Goal: Navigation & Orientation: Find specific page/section

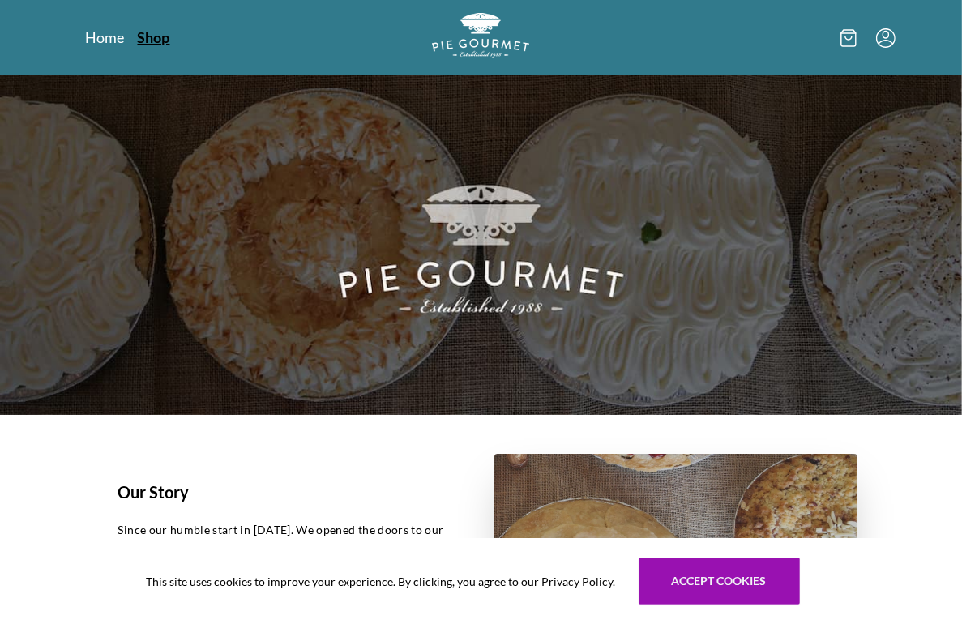
click at [156, 41] on link "Shop" at bounding box center [154, 37] width 32 height 19
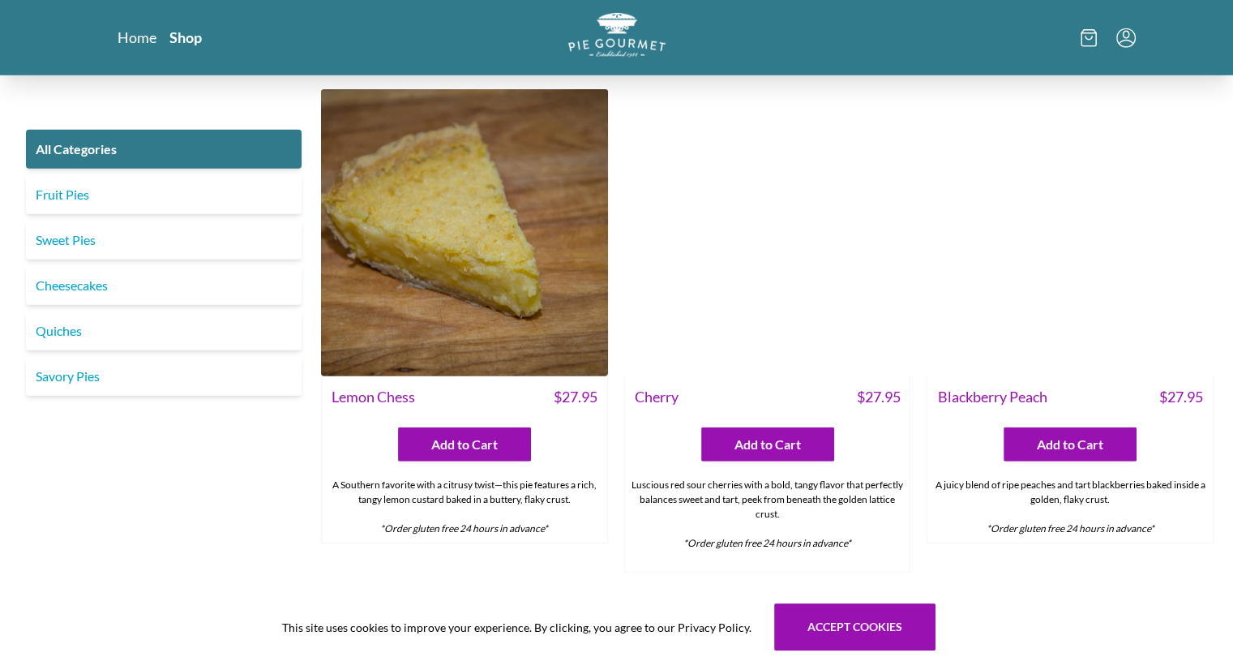
scroll to position [4459, 0]
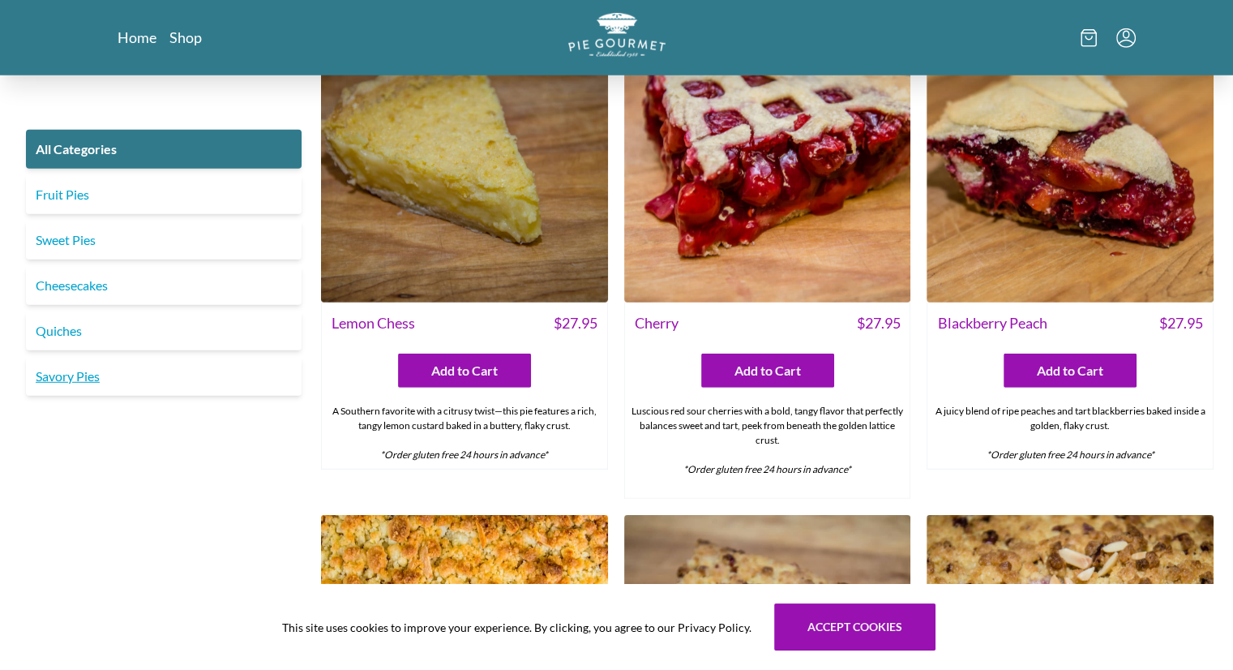
click at [75, 384] on link "Savory Pies" at bounding box center [164, 376] width 276 height 39
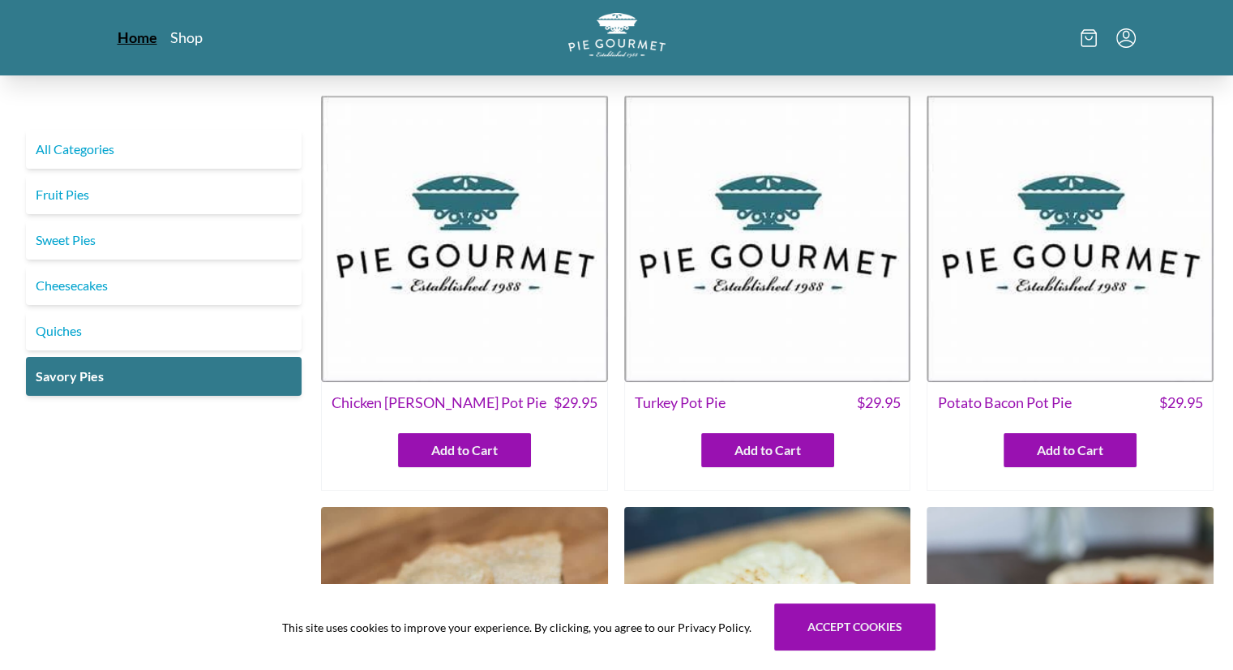
click at [149, 32] on link "Home" at bounding box center [138, 37] width 40 height 19
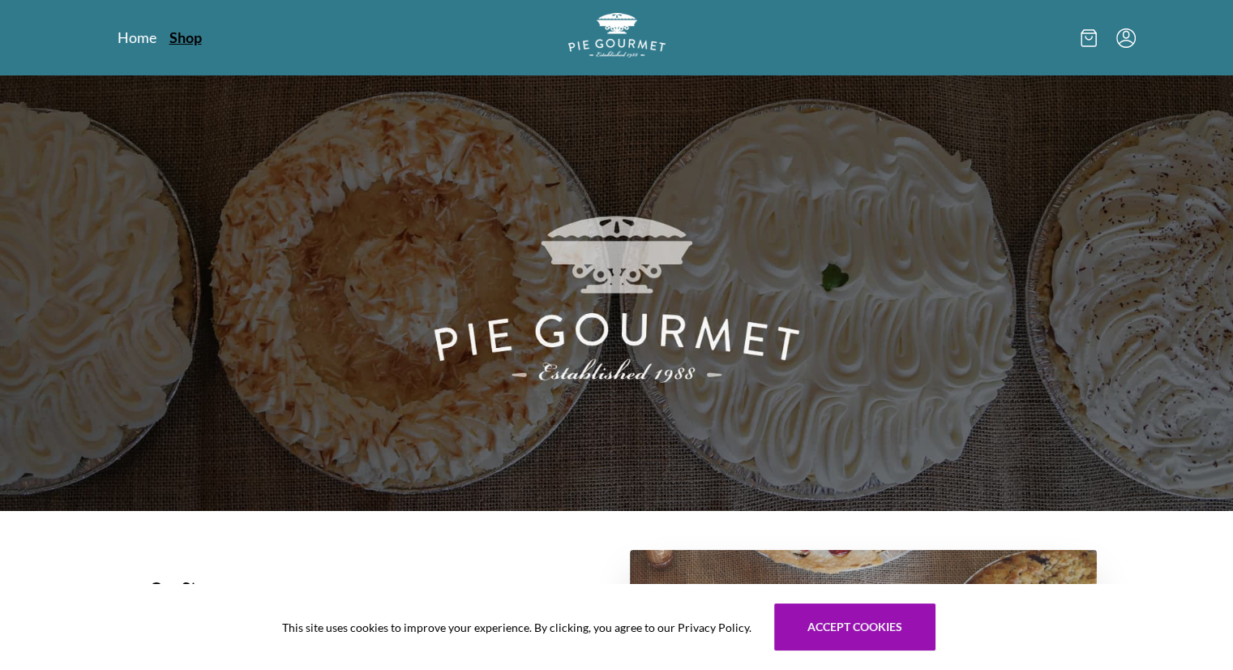
click at [195, 40] on link "Shop" at bounding box center [185, 37] width 32 height 19
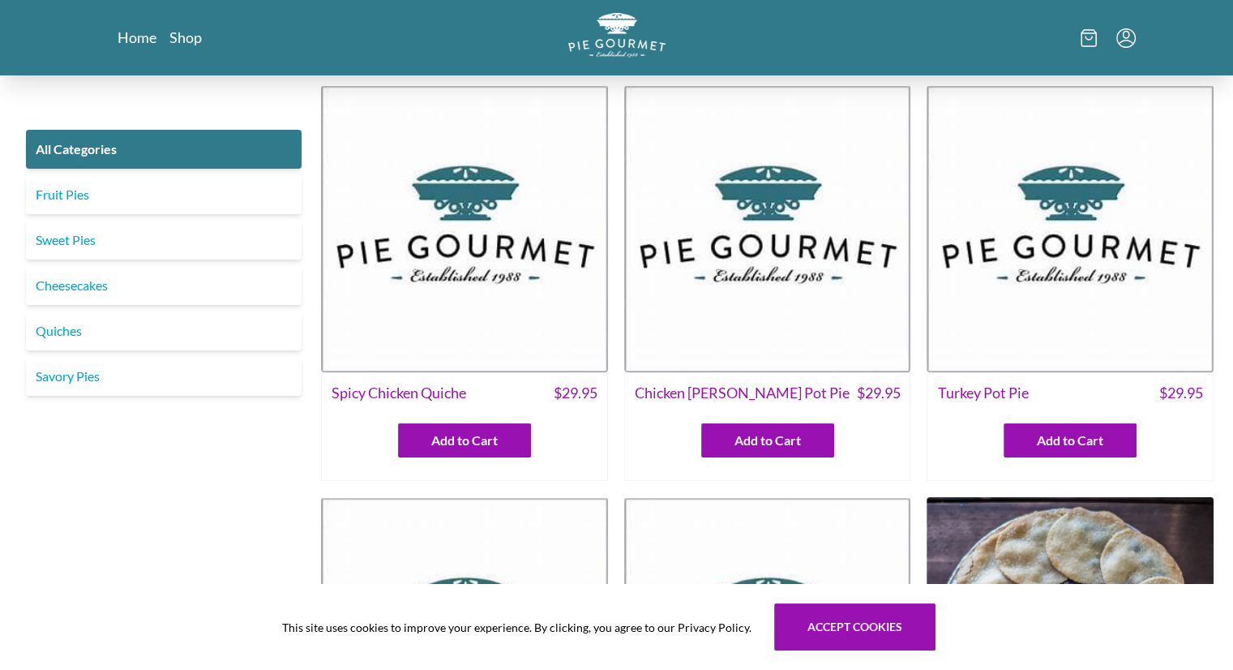
click at [961, 36] on icon "Menu" at bounding box center [1125, 37] width 19 height 19
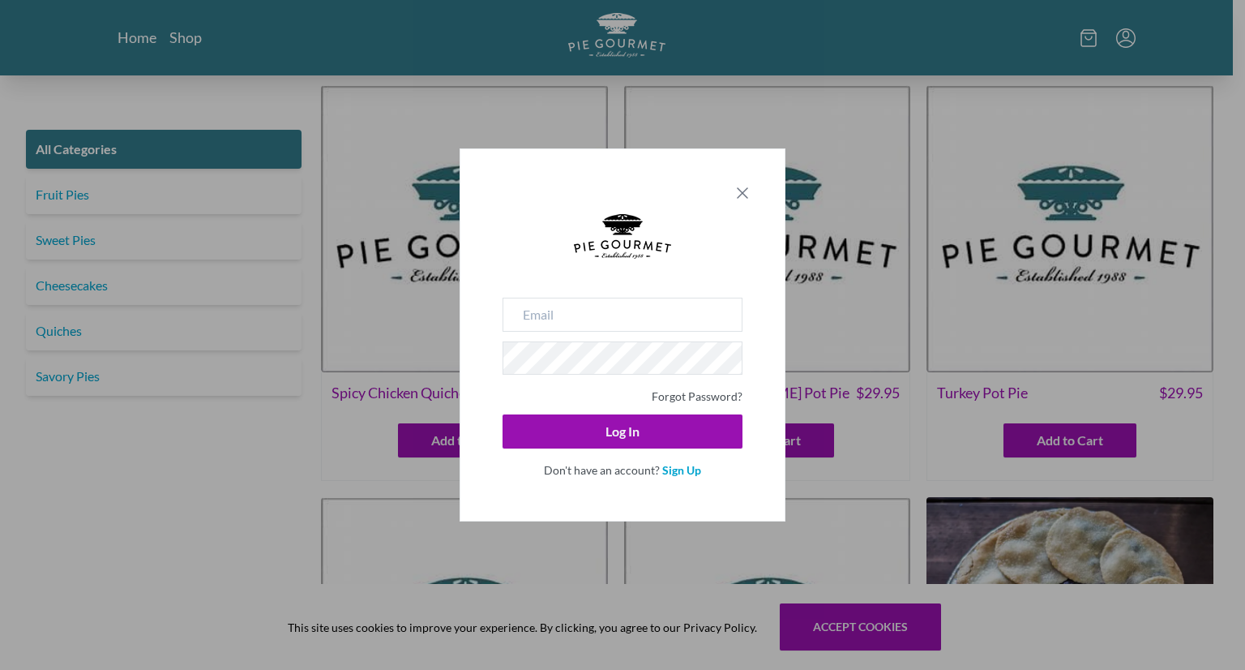
click at [747, 190] on icon "Close panel" at bounding box center [742, 192] width 19 height 19
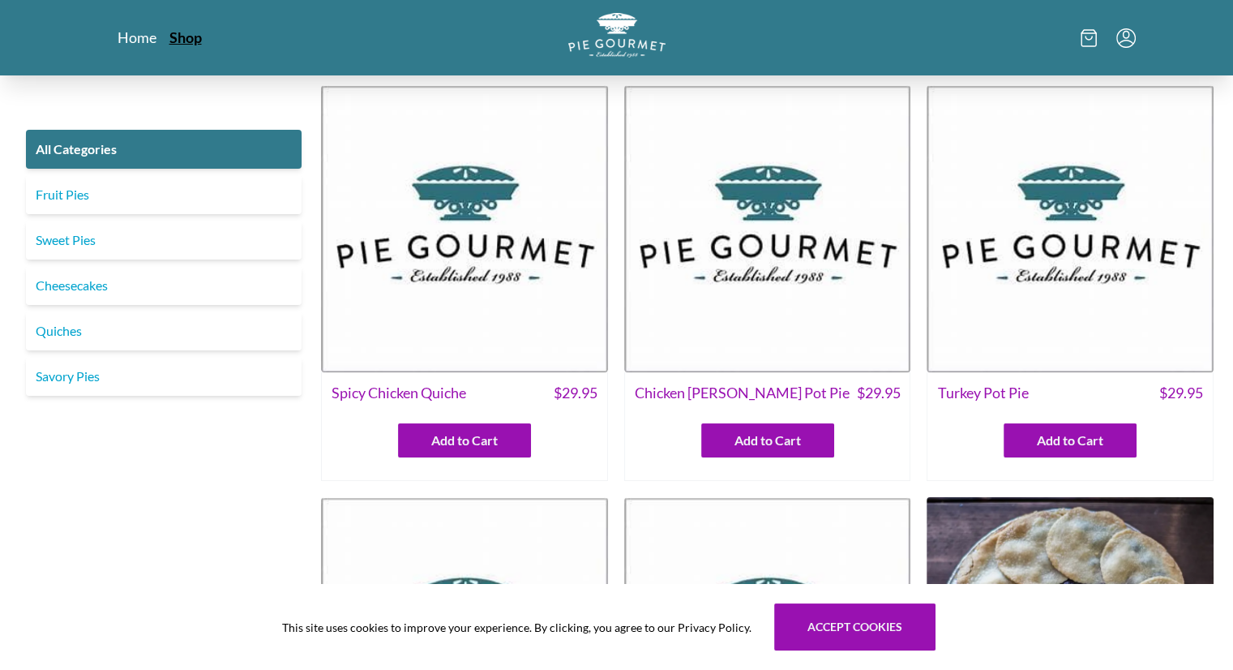
click at [187, 31] on link "Shop" at bounding box center [185, 37] width 32 height 19
click at [59, 242] on link "Sweet Pies" at bounding box center [164, 240] width 276 height 39
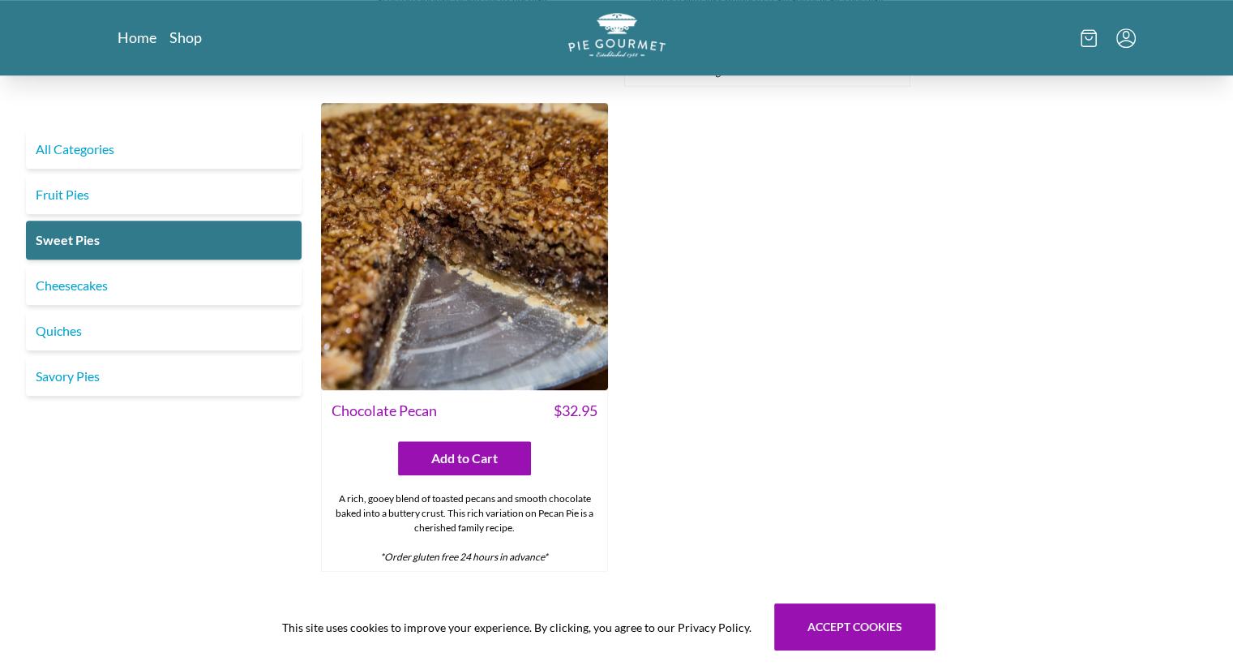
scroll to position [1164, 0]
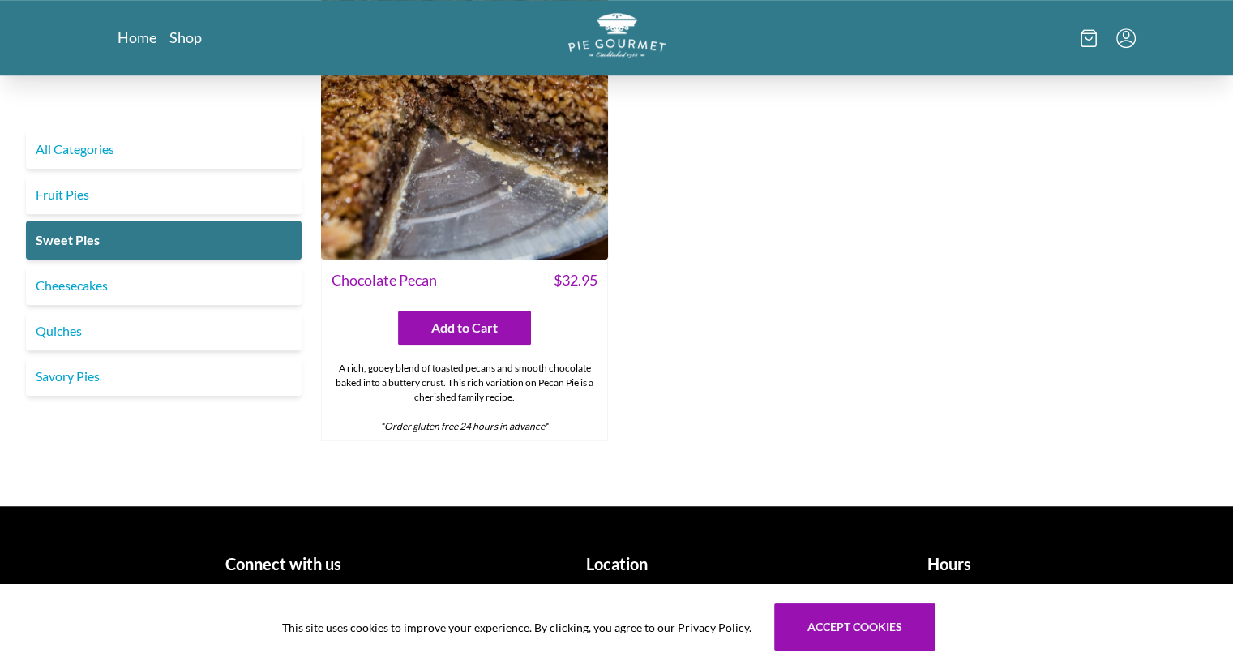
click at [603, 555] on h1 "Location" at bounding box center [616, 563] width 320 height 24
click at [613, 568] on h1 "Location" at bounding box center [616, 563] width 320 height 24
drag, startPoint x: 558, startPoint y: 542, endPoint x: 603, endPoint y: 543, distance: 45.4
click at [673, 569] on div "Location [STREET_ADDRESS] (703)281-7437" at bounding box center [616, 597] width 320 height 118
click at [256, 584] on div "This site uses cookies to improve your experience. By clicking, you agree to ou…" at bounding box center [616, 627] width 1233 height 86
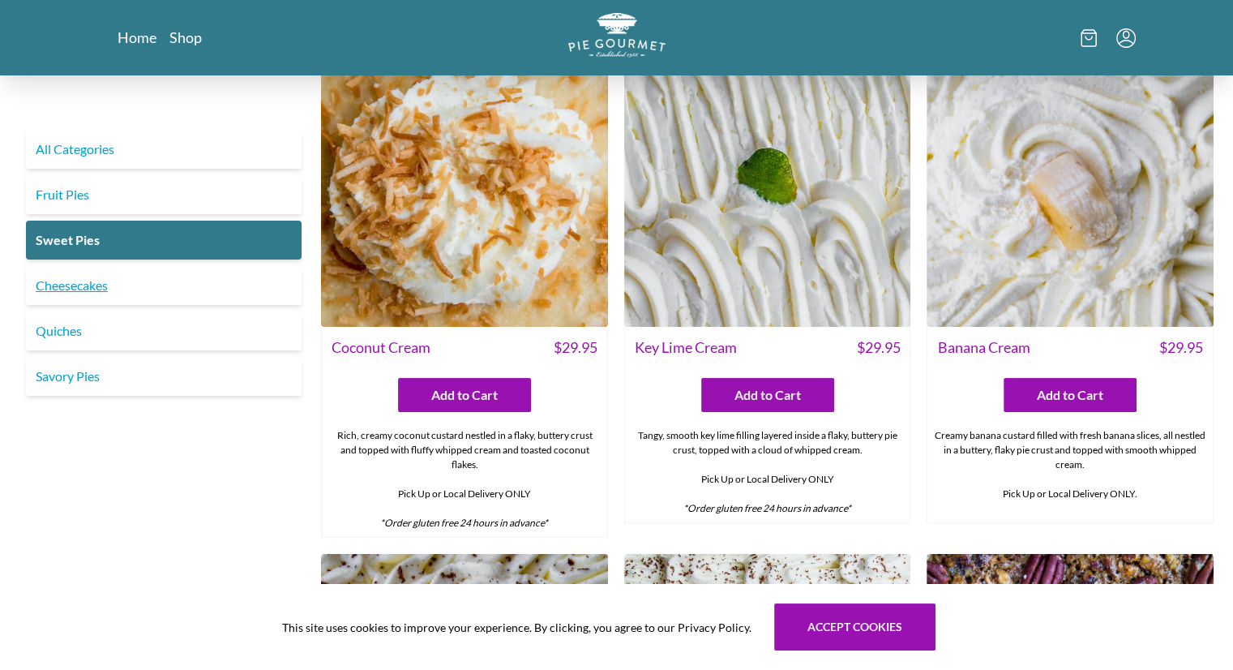
scroll to position [0, 0]
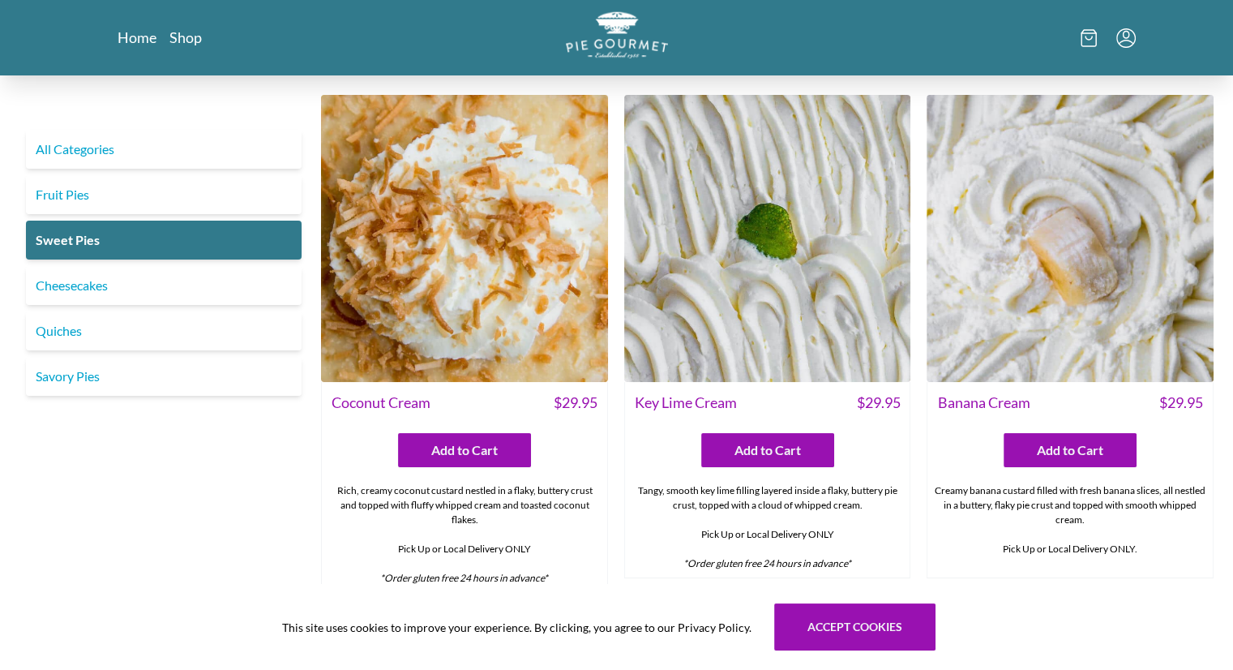
click at [589, 39] on img "Logo" at bounding box center [617, 34] width 102 height 47
